Goal: Contribute content: Contribute content

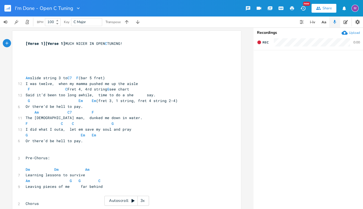
click at [6, 8] on rect "button" at bounding box center [7, 8] width 7 height 7
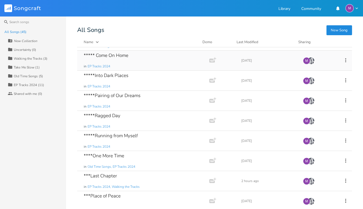
scroll to position [42, 0]
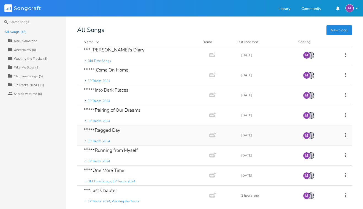
click at [126, 137] on div "*****Ragged Day in EP Tracks 2024" at bounding box center [142, 136] width 117 height 20
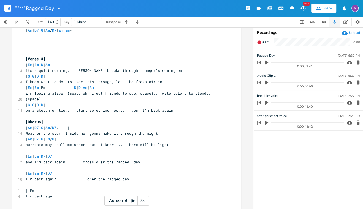
scroll to position [275, 0]
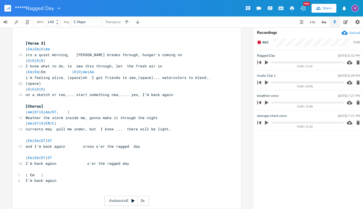
click at [5, 10] on rect "button" at bounding box center [7, 8] width 7 height 7
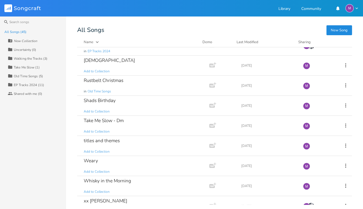
scroll to position [741, 0]
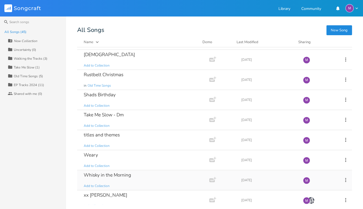
click at [126, 176] on div "Whisky in the Morning Add to Collection" at bounding box center [142, 180] width 117 height 20
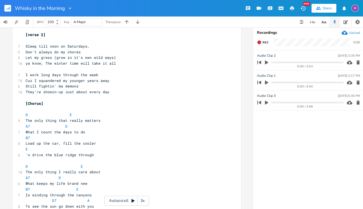
scroll to position [6, 0]
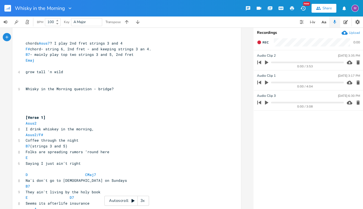
click at [142, 200] on div "3x" at bounding box center [143, 201] width 10 height 10
click at [141, 200] on div "4x" at bounding box center [143, 201] width 10 height 10
click at [141, 200] on div "5x" at bounding box center [143, 201] width 10 height 10
click at [141, 200] on div "1x" at bounding box center [143, 201] width 10 height 10
click at [135, 201] on div "Autoscroll 2x" at bounding box center [126, 201] width 45 height 10
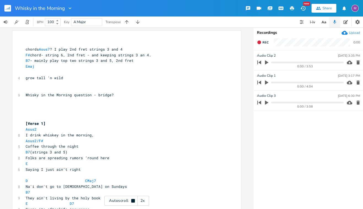
scroll to position [0, 0]
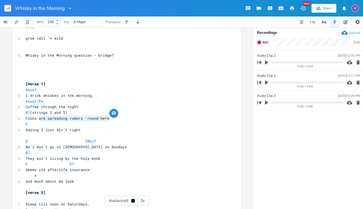
type textarea "are spreading rumors ‘round here"
drag, startPoint x: 111, startPoint y: 123, endPoint x: 37, endPoint y: 121, distance: 73.3
click at [37, 120] on pre "Folks are spreading rumors ‘round here" at bounding box center [124, 118] width 199 height 6
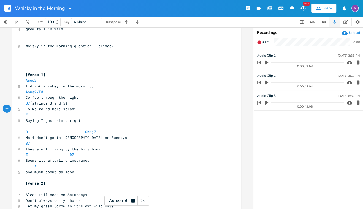
scroll to position [0, 31]
type textarea "round here sprading"
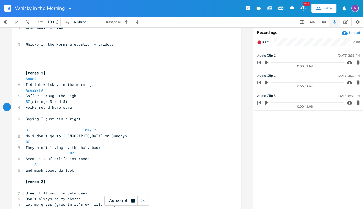
scroll to position [0, 0]
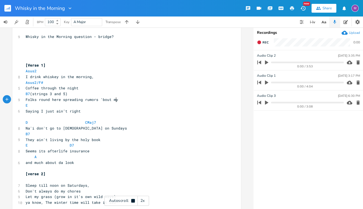
type textarea "eading rumors 'bout my"
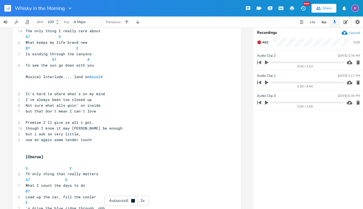
click at [50, 101] on span "I've always been too closed up" at bounding box center [59, 99] width 66 height 5
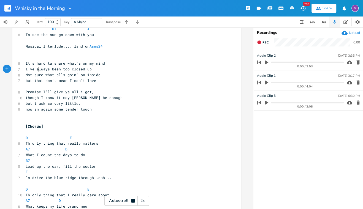
click at [36, 70] on span "I've always been too closed up" at bounding box center [59, 69] width 66 height 5
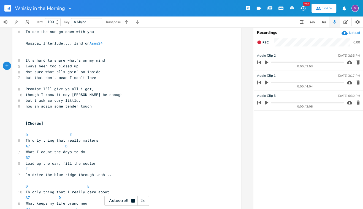
type textarea "A"
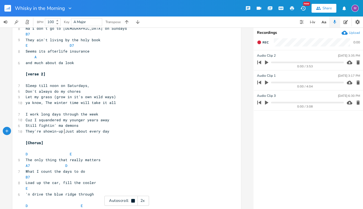
click at [62, 133] on span "They're showin-up Just about every day" at bounding box center [68, 131] width 84 height 5
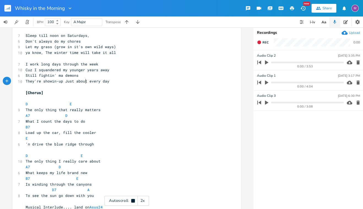
click at [84, 84] on pre "​" at bounding box center [124, 87] width 199 height 6
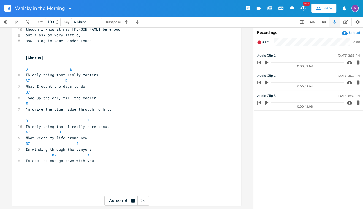
scroll to position [441, 0]
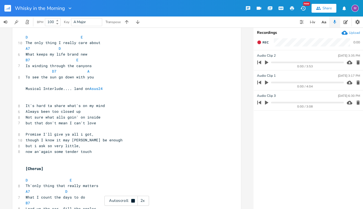
type textarea "'bout"
